Goal: Navigation & Orientation: Find specific page/section

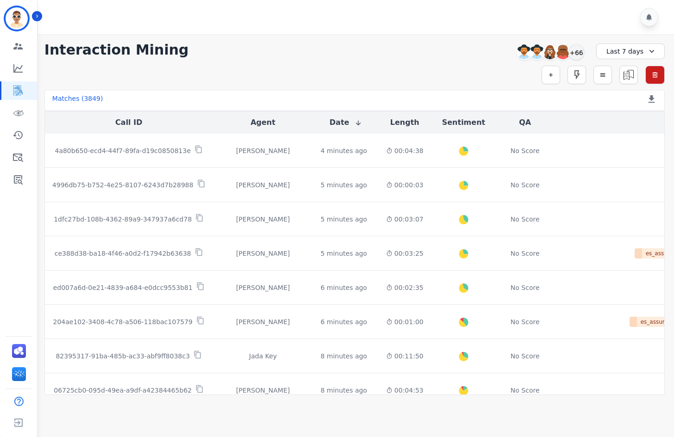
click at [43, 17] on div at bounding box center [357, 17] width 638 height 34
click at [37, 17] on icon "Sidebar" at bounding box center [37, 16] width 2 height 3
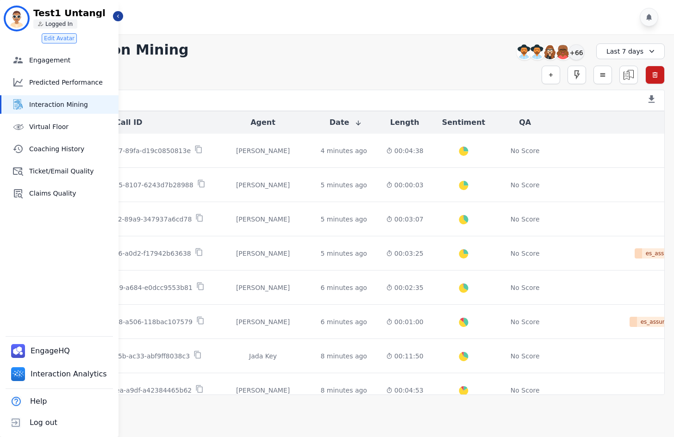
click at [123, 20] on div at bounding box center [357, 17] width 638 height 34
click at [116, 15] on icon "Sidebar" at bounding box center [118, 16] width 6 height 6
